Goal: Task Accomplishment & Management: Manage account settings

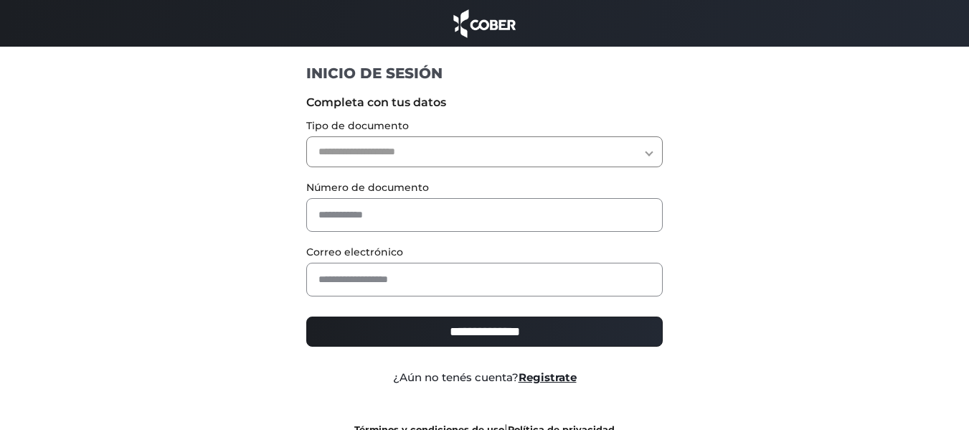
click at [477, 163] on select "**********" at bounding box center [484, 151] width 356 height 31
select select "***"
click at [306, 136] on select "**********" at bounding box center [484, 151] width 356 height 31
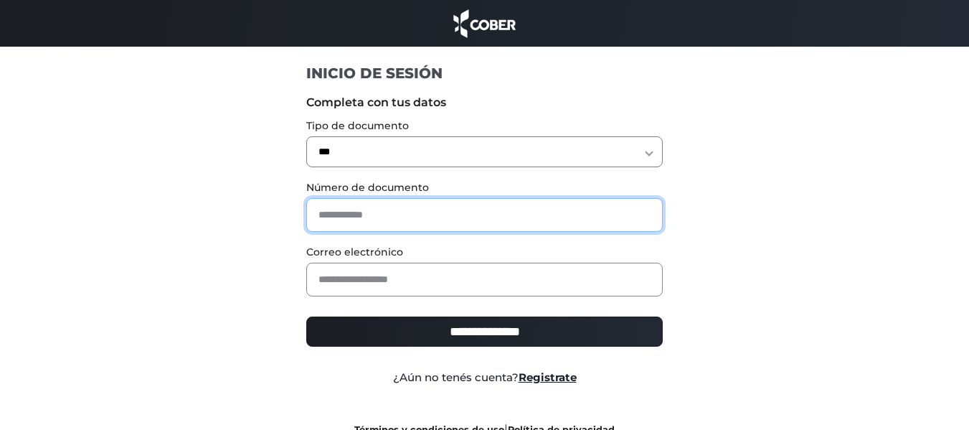
click at [452, 212] on input "text" at bounding box center [484, 215] width 356 height 34
paste input "********"
type input "********"
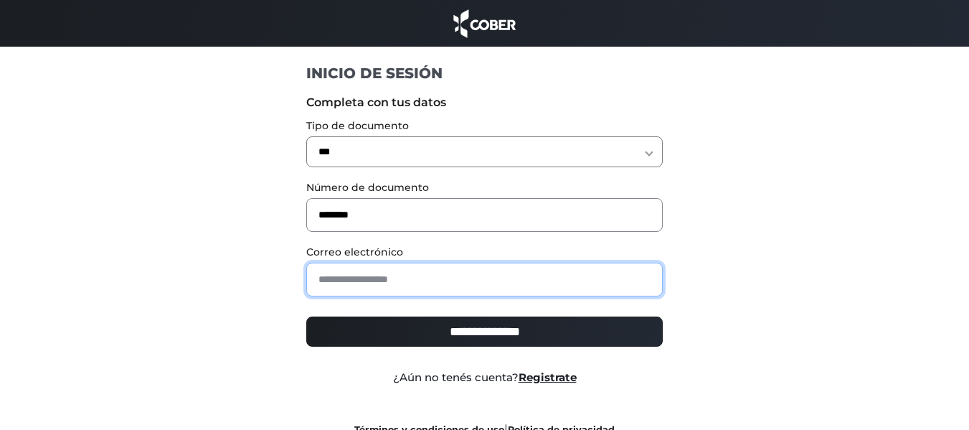
click at [468, 279] on input "email" at bounding box center [484, 279] width 356 height 34
paste input "**********"
type input "**********"
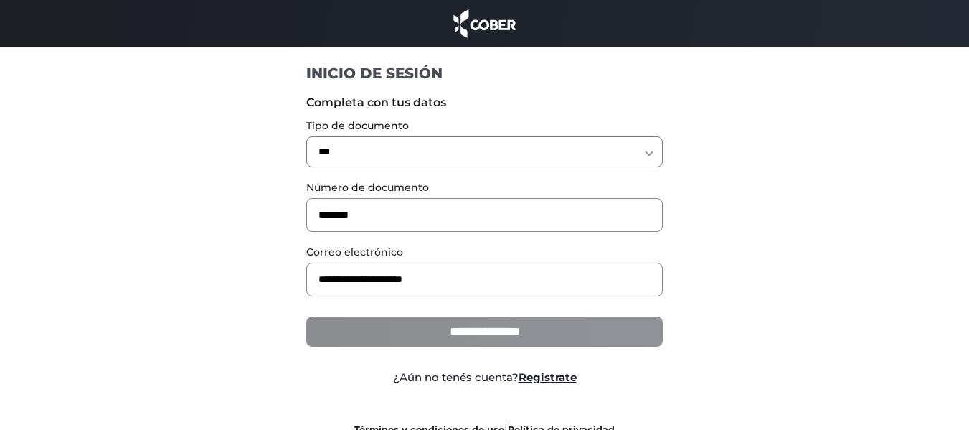
click at [453, 339] on input "**********" at bounding box center [484, 331] width 356 height 30
type input "**********"
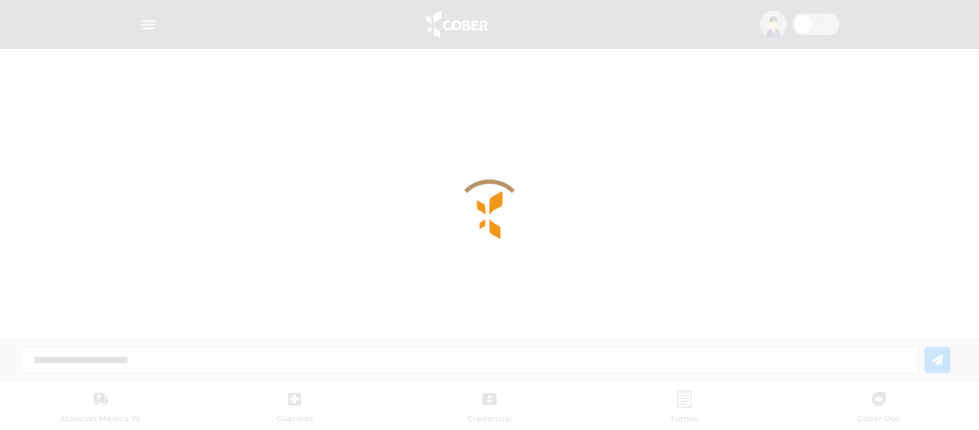
click at [658, 174] on div at bounding box center [489, 215] width 979 height 430
click at [366, 186] on div at bounding box center [489, 215] width 979 height 430
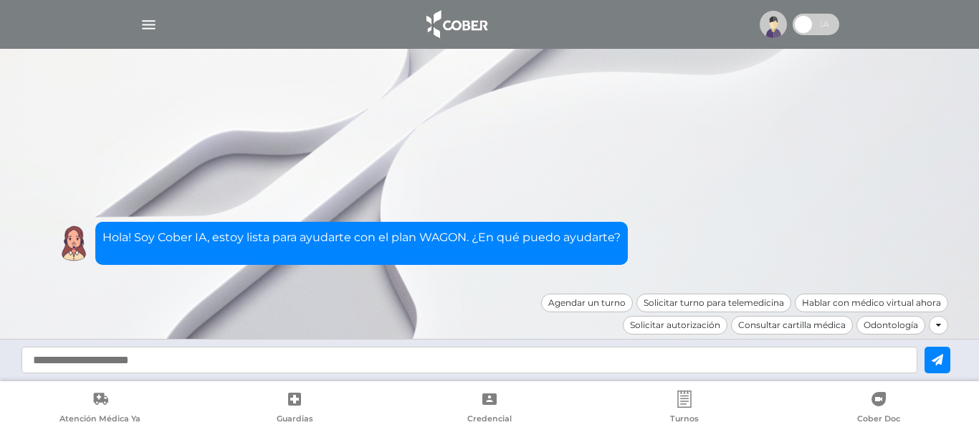
click at [146, 20] on img "button" at bounding box center [149, 25] width 18 height 18
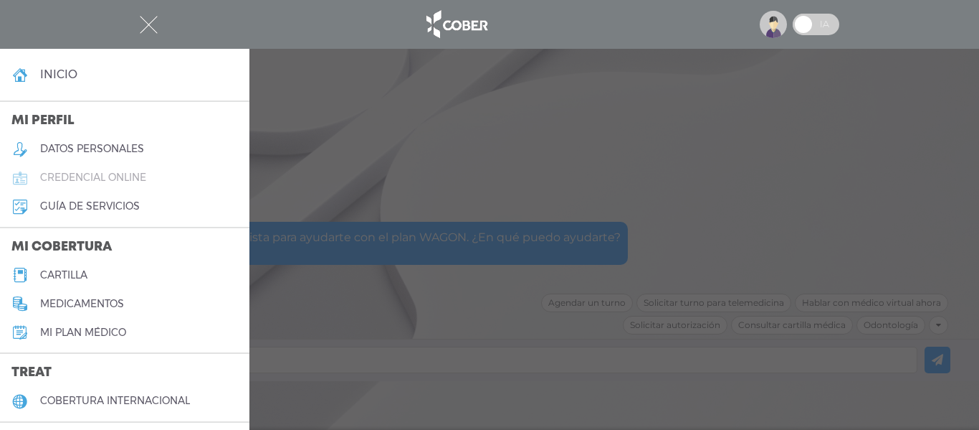
click at [122, 170] on link "credencial online" at bounding box center [125, 177] width 250 height 29
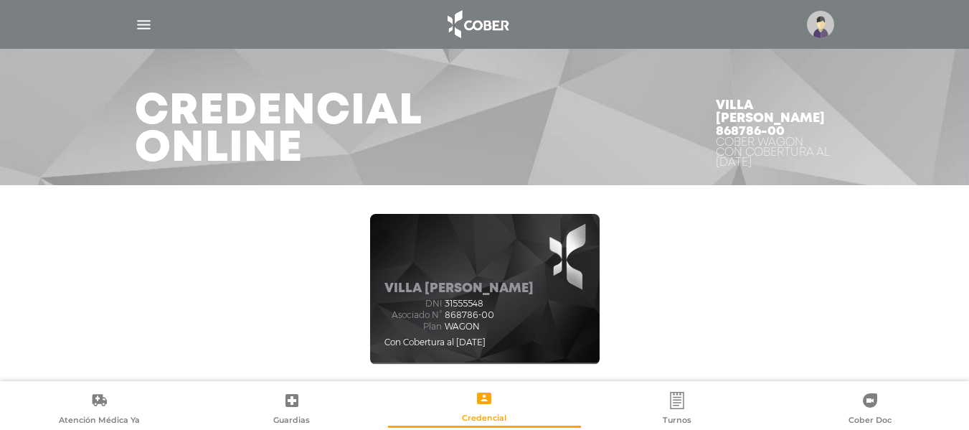
scroll to position [39, 0]
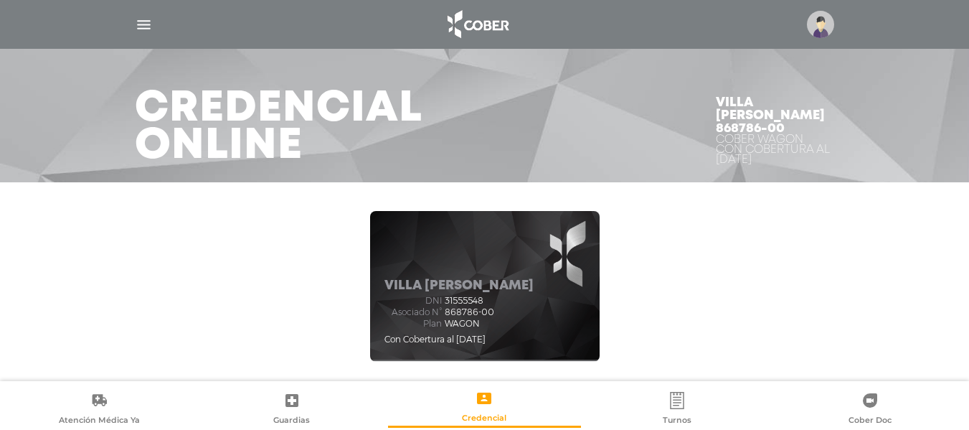
click at [459, 283] on h5 "Villa Betiana Soledad" at bounding box center [458, 286] width 149 height 16
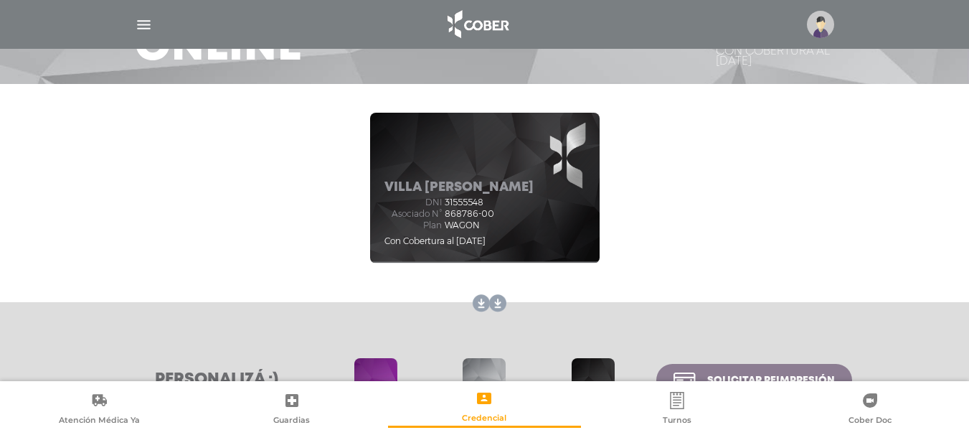
scroll to position [117, 0]
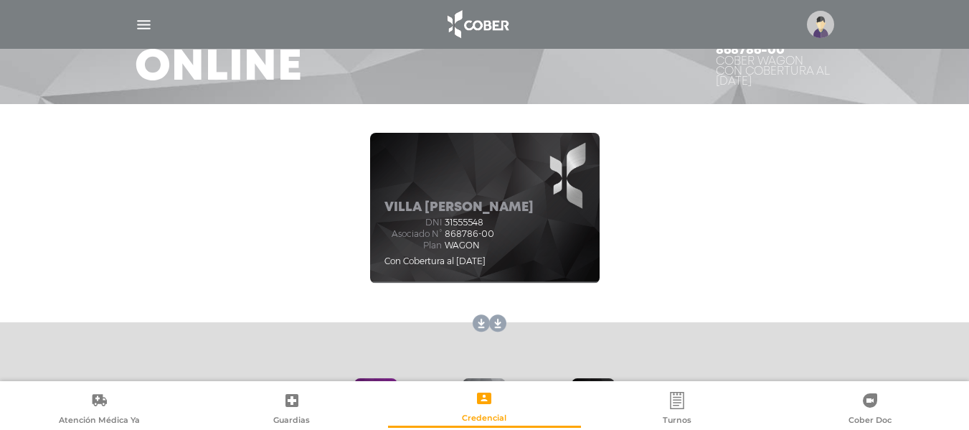
click at [666, 196] on div "Villa Betiana Soledad dni 31555548 Asociado N° 868786-00 Plan WAGON Con Cobertu…" at bounding box center [485, 207] width 734 height 179
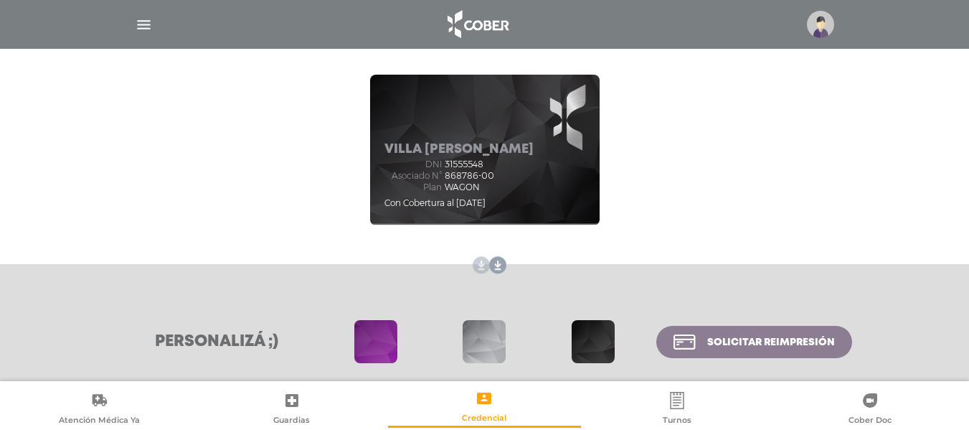
click at [476, 265] on link at bounding box center [478, 265] width 23 height 23
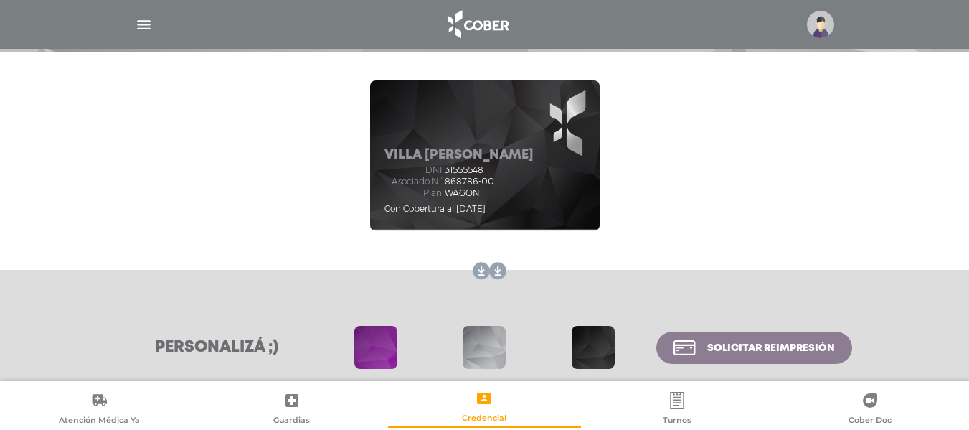
scroll to position [181, 0]
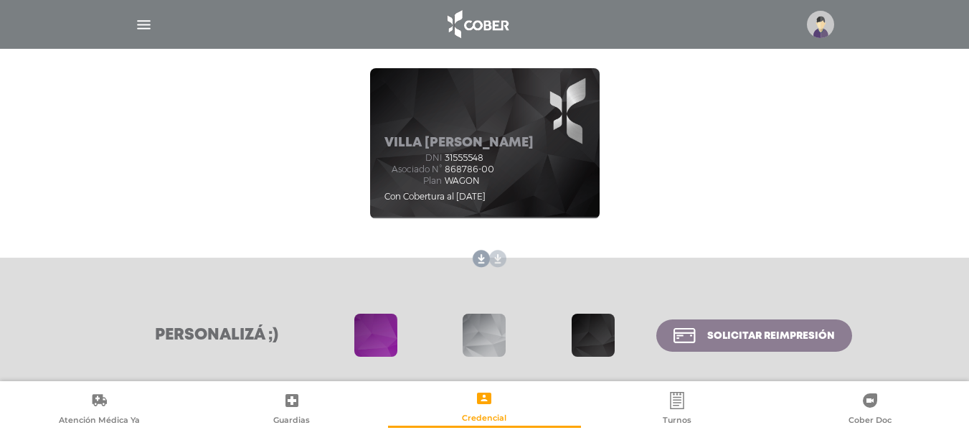
click at [500, 257] on link at bounding box center [494, 258] width 23 height 23
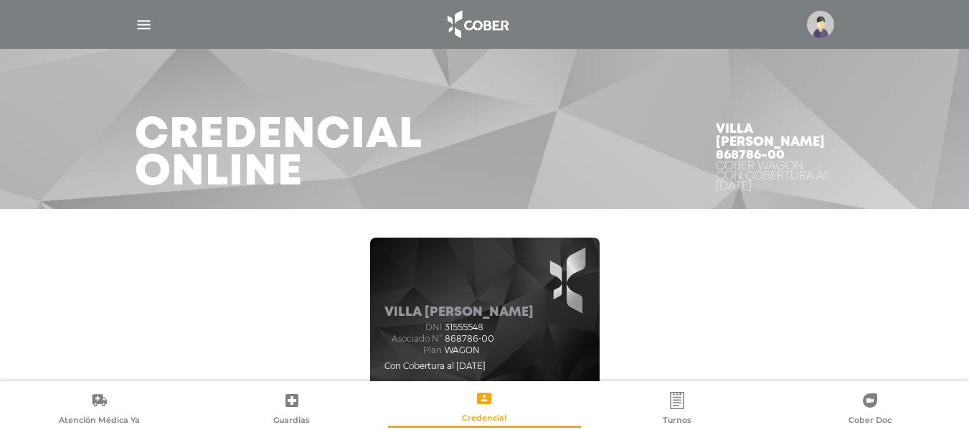
scroll to position [217, 0]
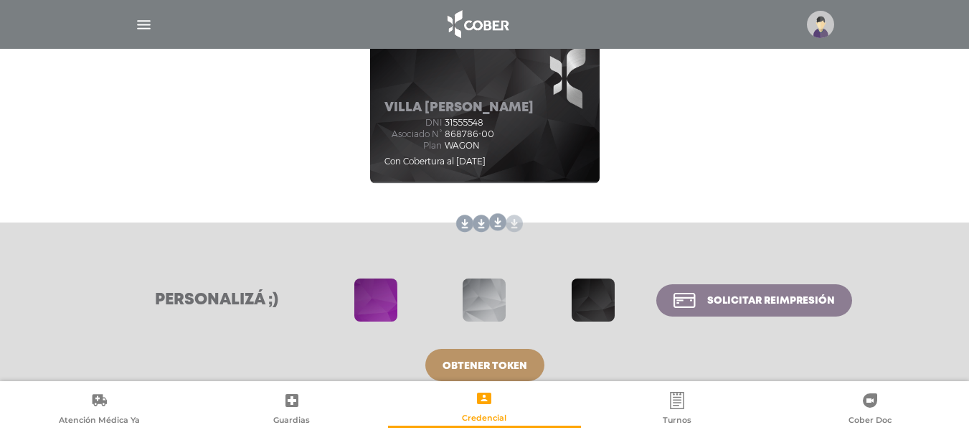
click at [500, 217] on link at bounding box center [511, 223] width 23 height 23
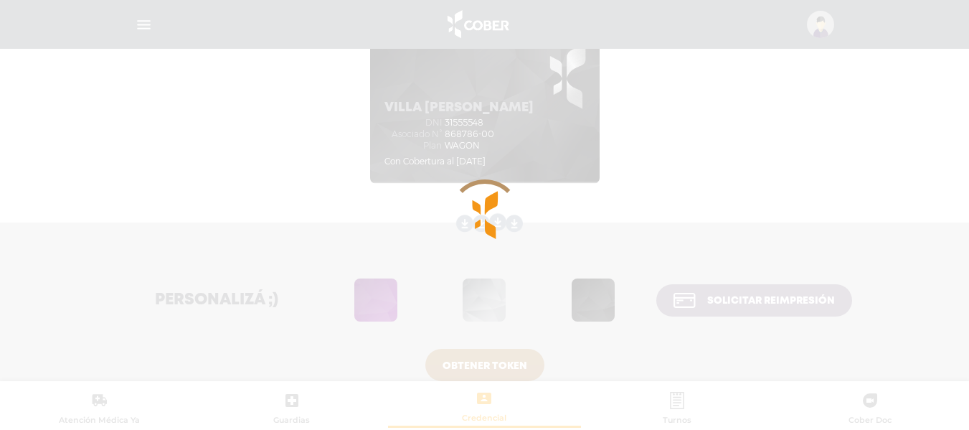
scroll to position [0, 0]
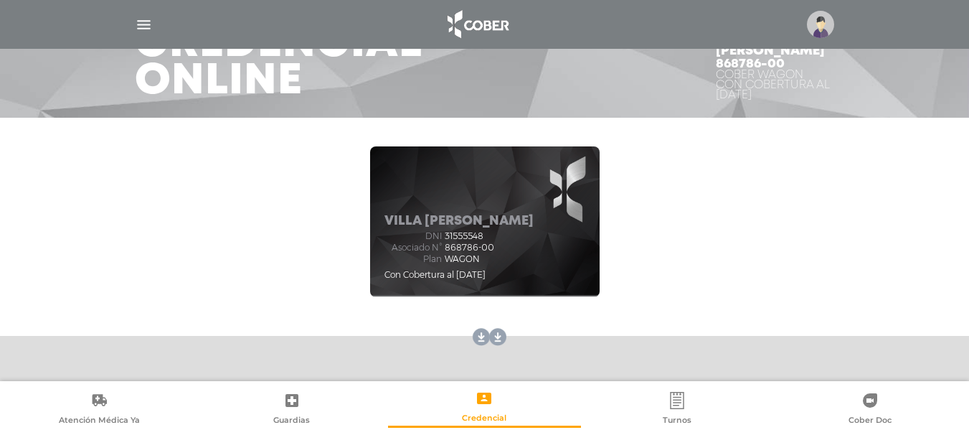
scroll to position [115, 0]
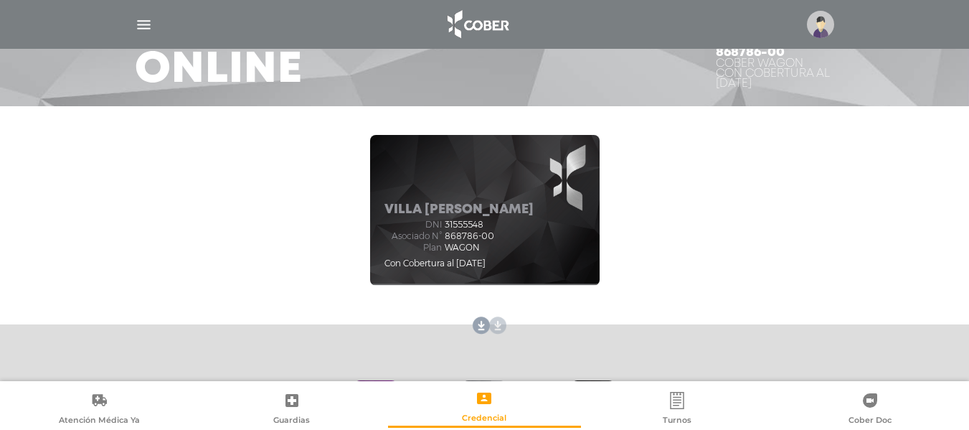
click at [493, 326] on link at bounding box center [494, 325] width 23 height 23
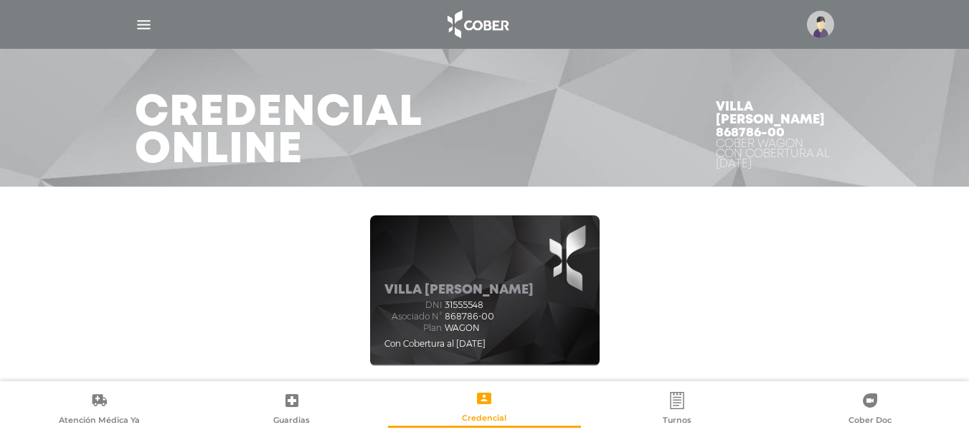
scroll to position [0, 0]
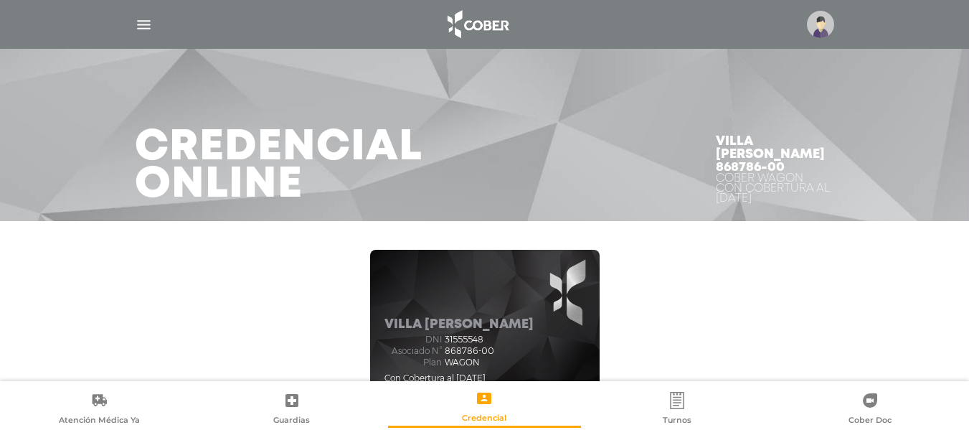
click at [463, 326] on h5 "Villa [PERSON_NAME]" at bounding box center [458, 325] width 149 height 16
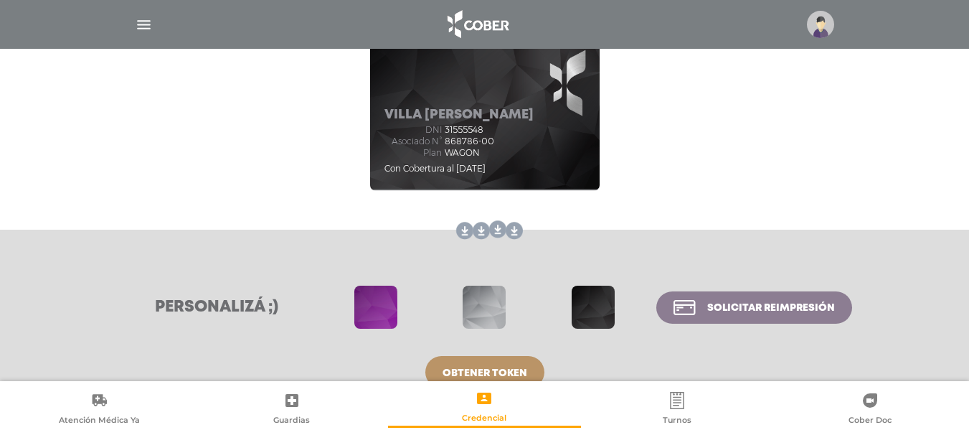
scroll to position [215, 0]
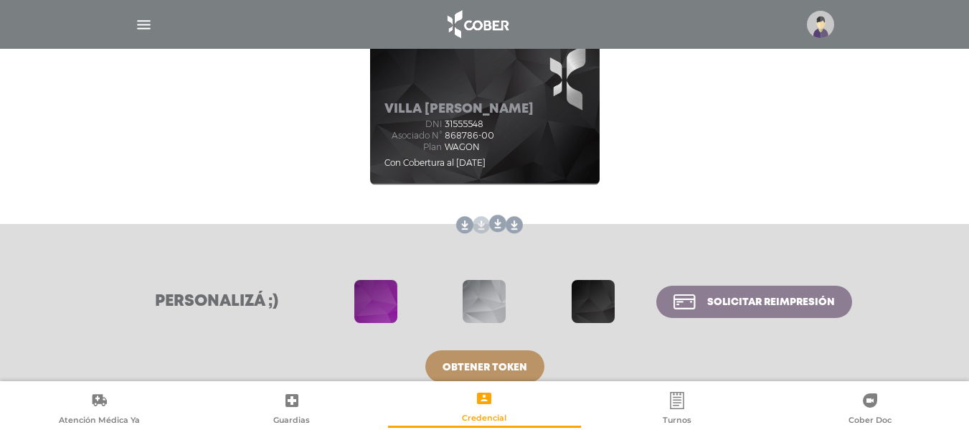
click at [478, 227] on link at bounding box center [478, 225] width 23 height 23
click at [498, 224] on link at bounding box center [494, 225] width 23 height 23
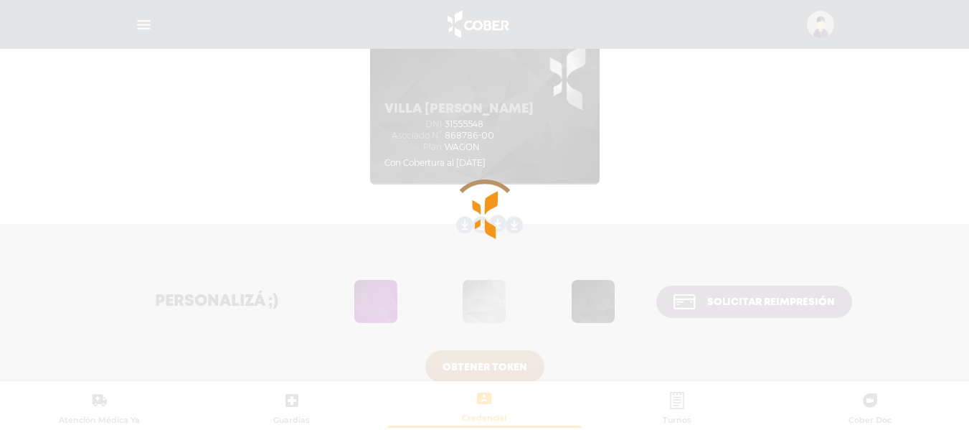
scroll to position [0, 0]
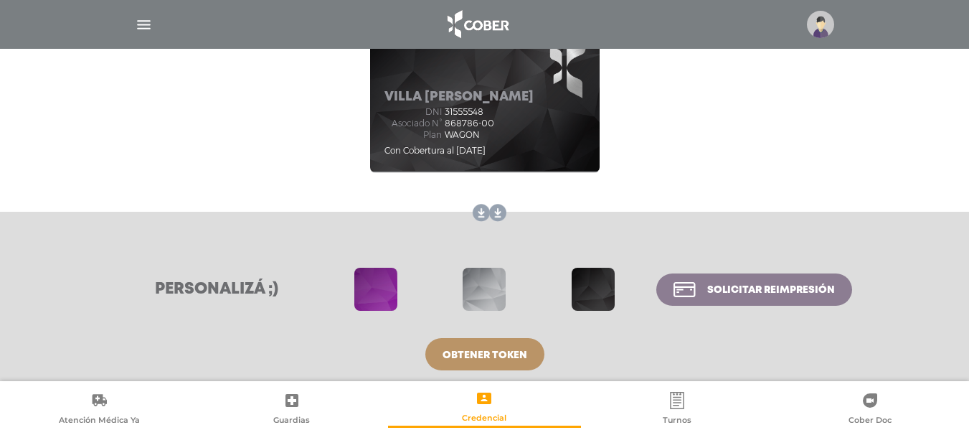
scroll to position [237, 0]
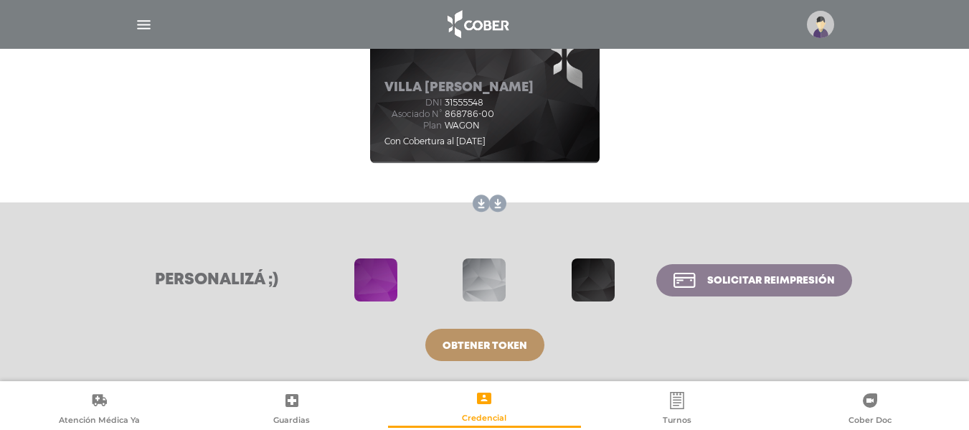
click at [141, 18] on img "button" at bounding box center [144, 25] width 18 height 18
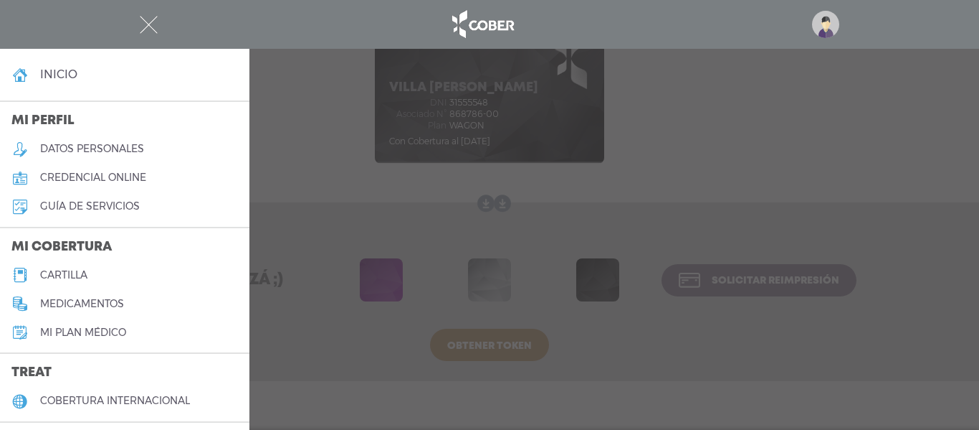
click at [141, 18] on img "button" at bounding box center [149, 25] width 18 height 18
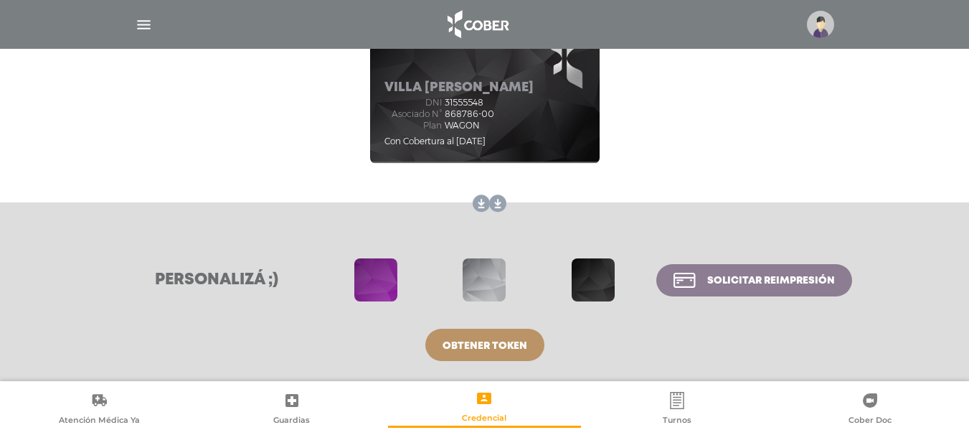
click at [141, 18] on img "button" at bounding box center [144, 25] width 18 height 18
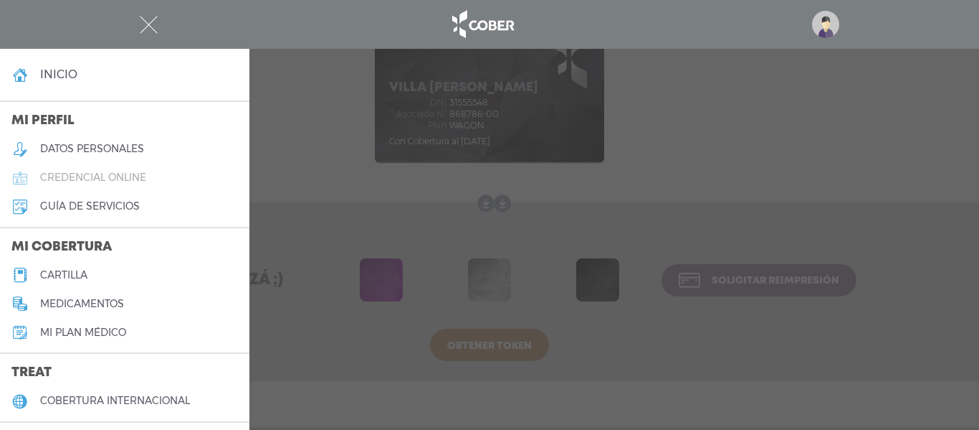
click at [95, 172] on h5 "credencial online" at bounding box center [93, 177] width 106 height 12
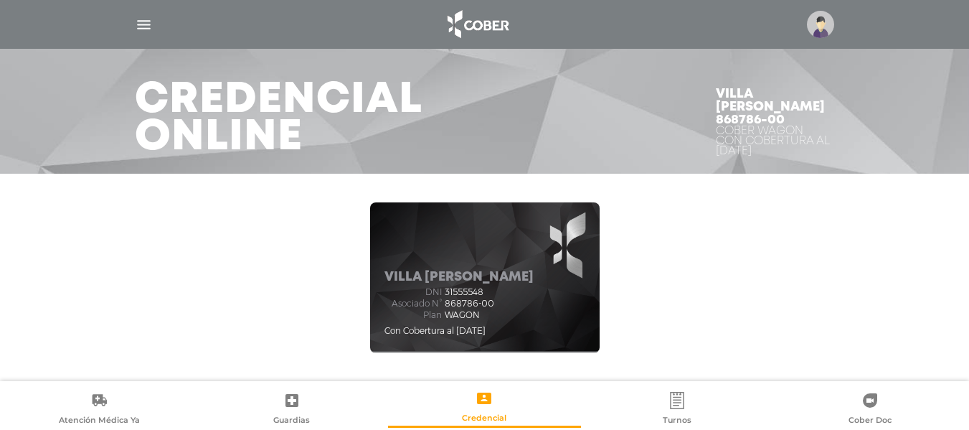
scroll to position [237, 0]
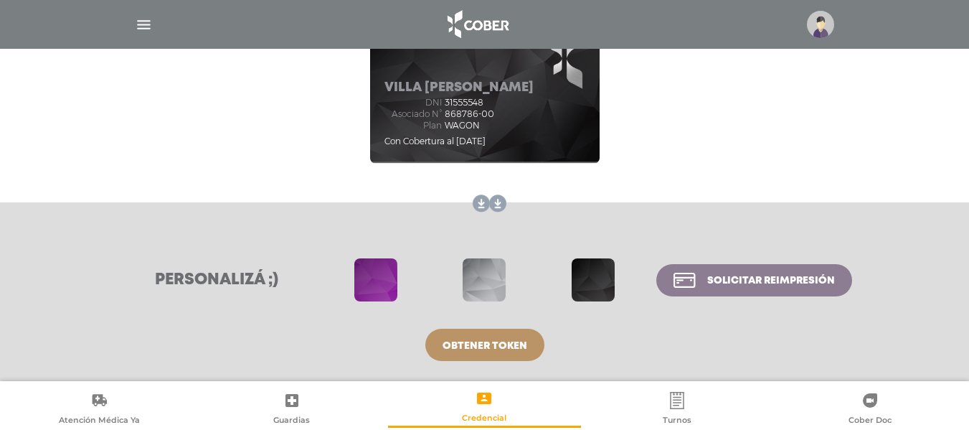
click at [823, 24] on img at bounding box center [820, 24] width 27 height 27
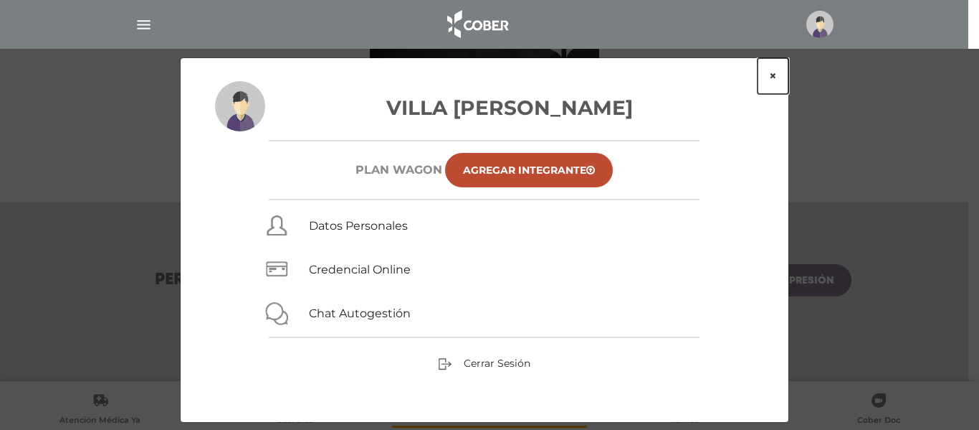
click at [774, 74] on button "×" at bounding box center [773, 76] width 31 height 36
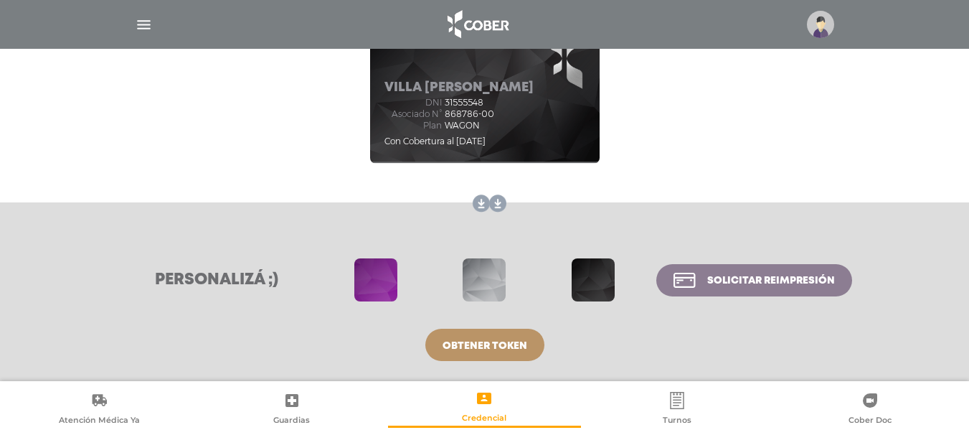
click at [147, 16] on img "button" at bounding box center [144, 25] width 18 height 18
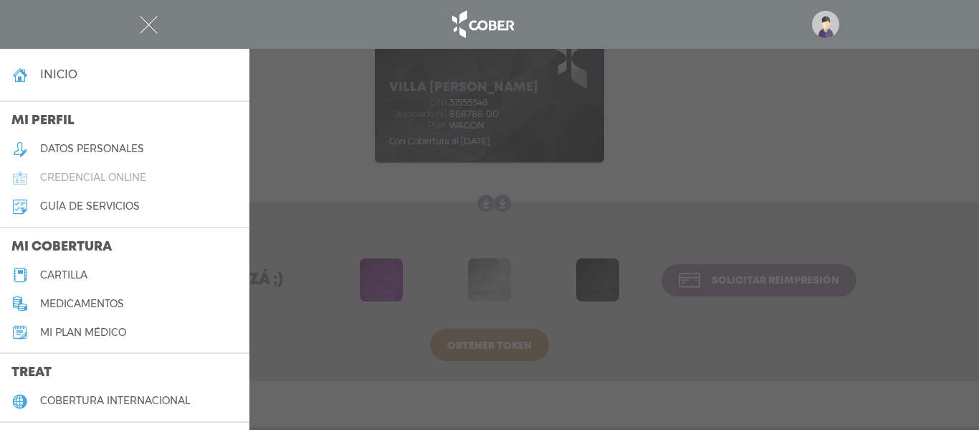
click at [95, 177] on h5 "credencial online" at bounding box center [93, 177] width 106 height 12
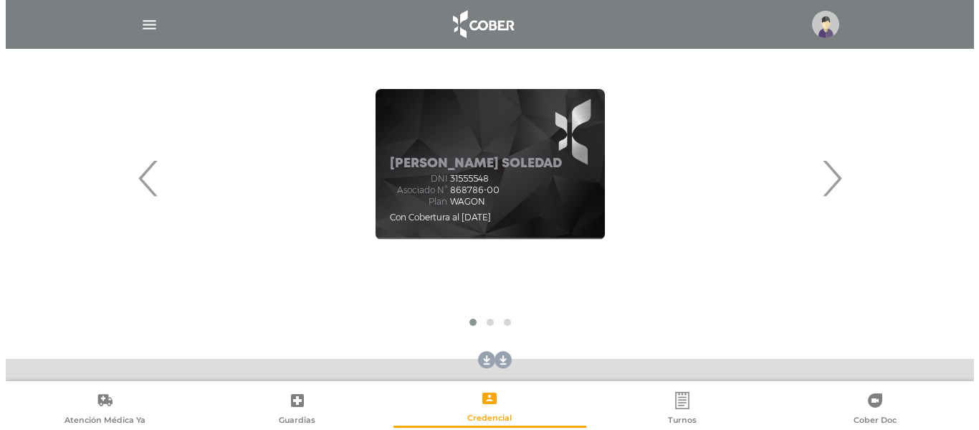
scroll to position [178, 0]
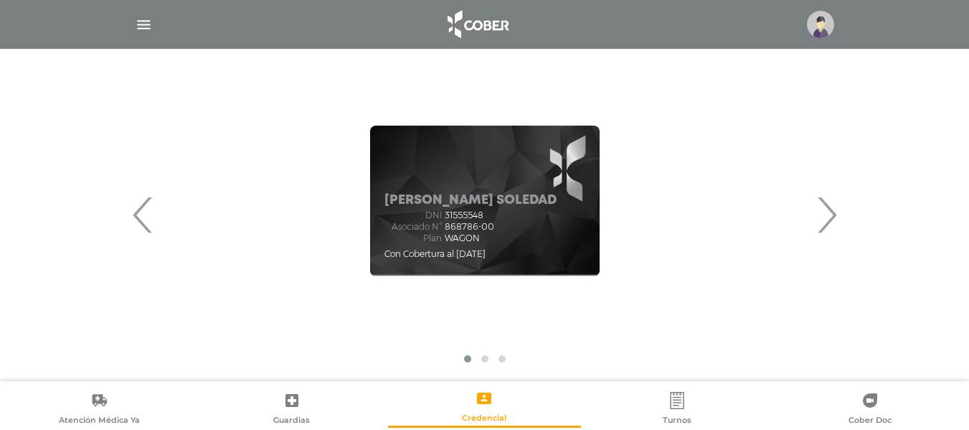
click at [829, 207] on span "›" at bounding box center [826, 214] width 28 height 77
click at [820, 24] on img at bounding box center [820, 24] width 27 height 27
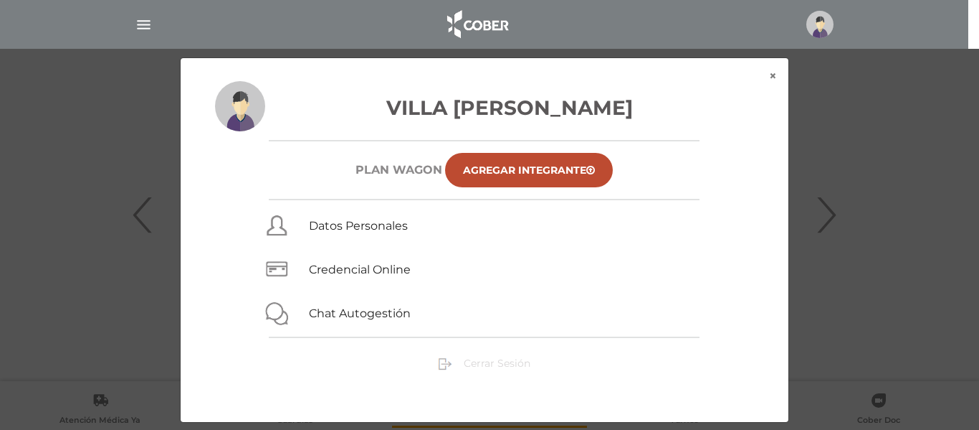
click at [488, 365] on span "Cerrar Sesión" at bounding box center [497, 362] width 67 height 13
